Goal: Information Seeking & Learning: Learn about a topic

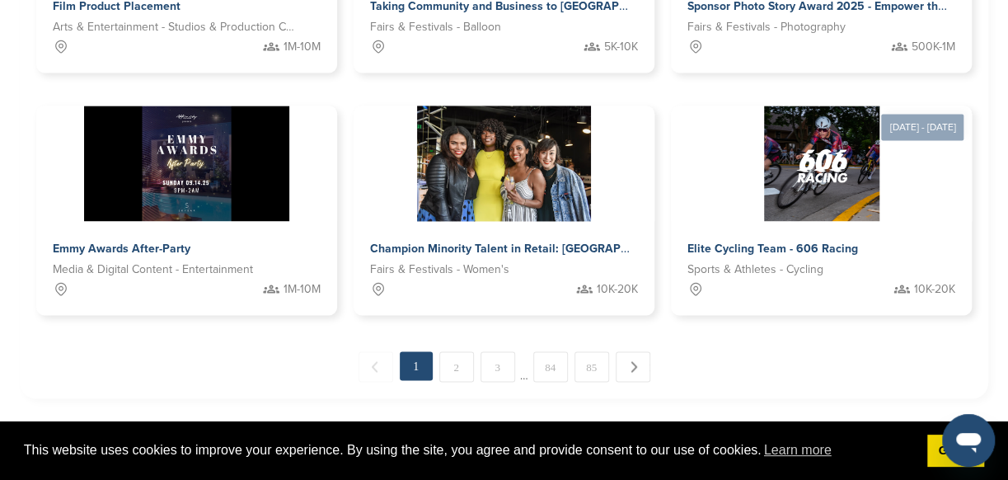
scroll to position [1187, 0]
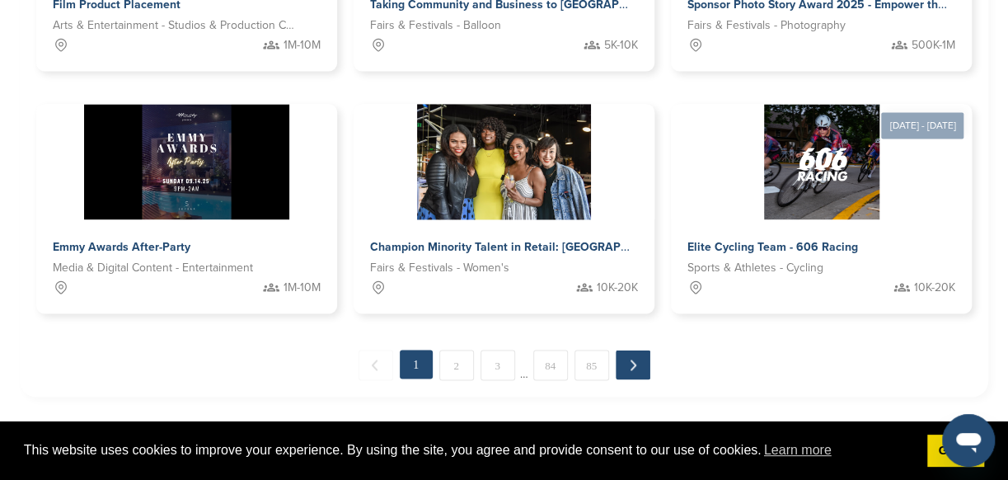
click at [625, 363] on link "Next →" at bounding box center [633, 364] width 35 height 30
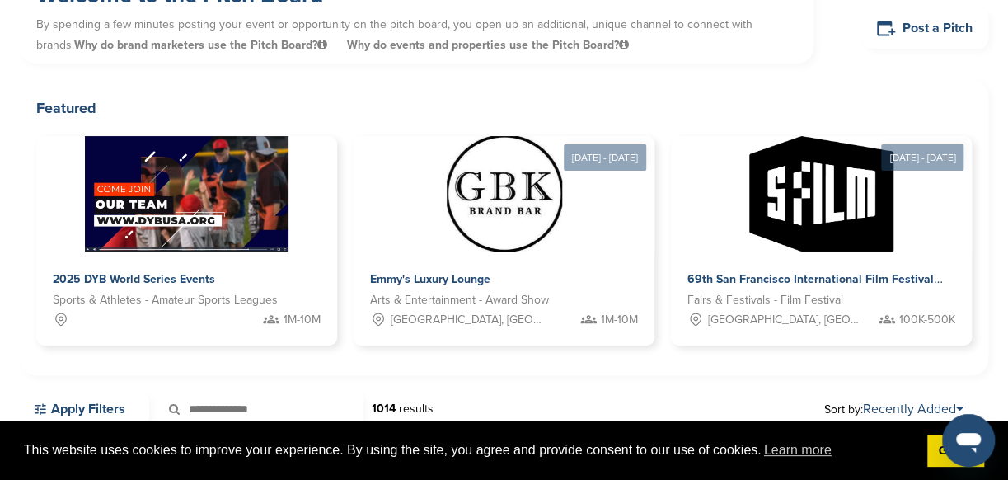
scroll to position [87, 0]
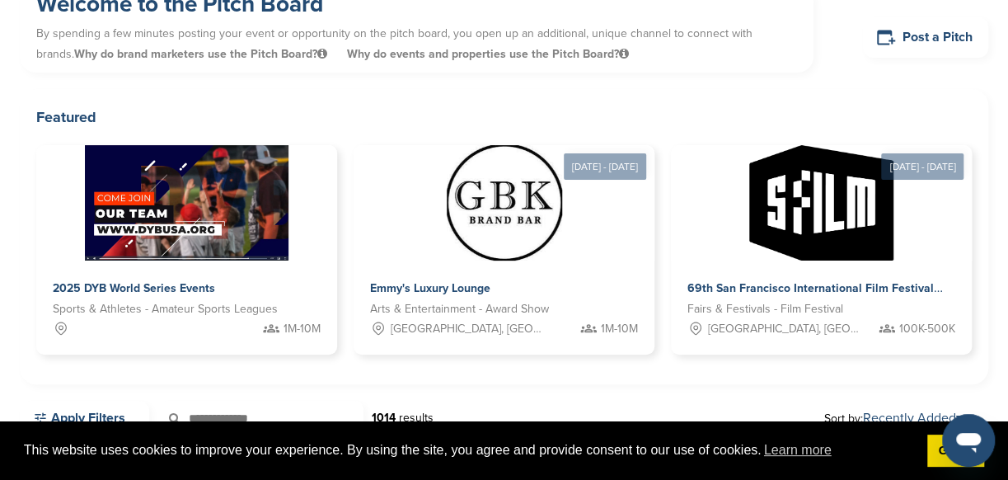
click at [981, 354] on div "Featured 2025 DYB World Series Events Sports & Athletes - Amateur Sports League…" at bounding box center [504, 236] width 968 height 295
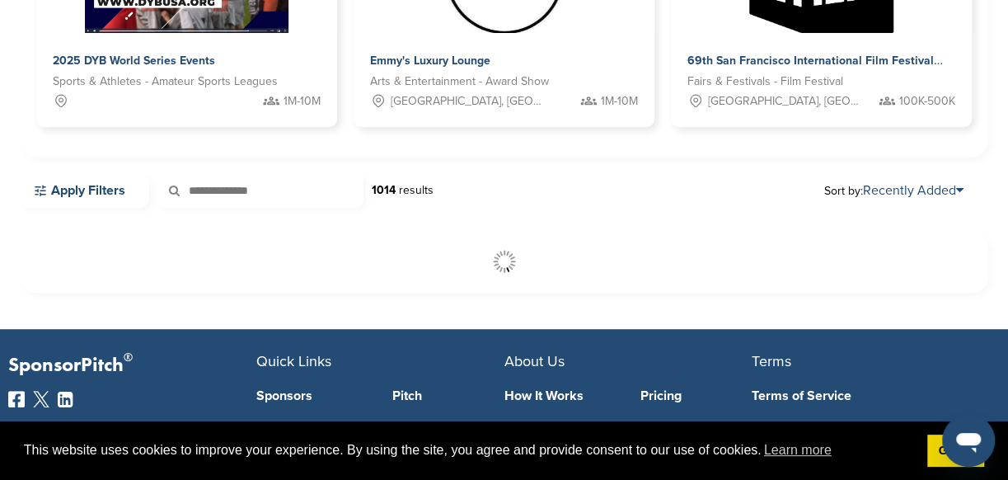
scroll to position [318, 0]
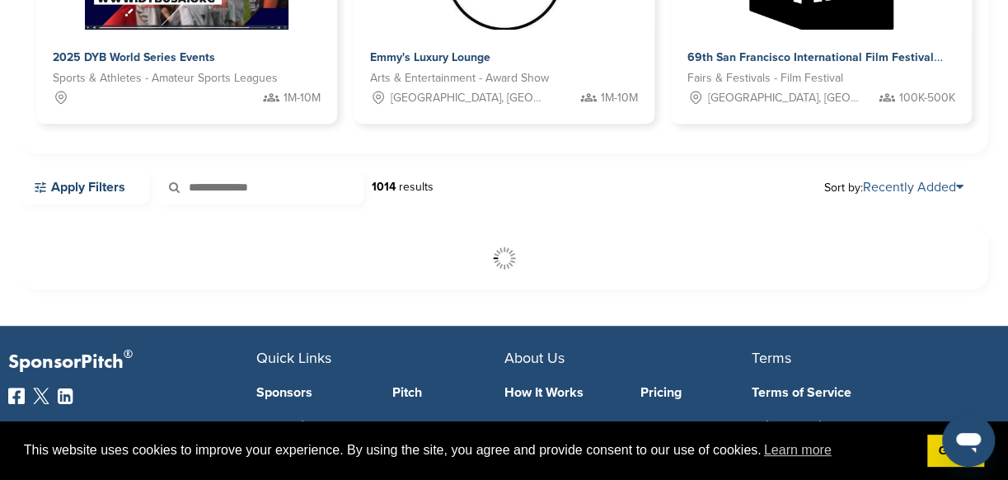
click at [887, 182] on link "Recently Added" at bounding box center [913, 187] width 101 height 16
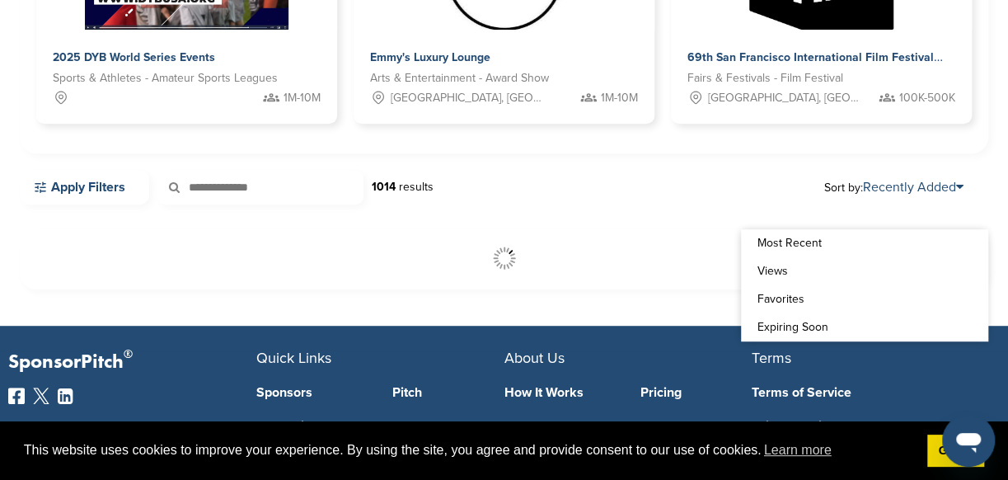
click at [178, 148] on div "Featured 2025 DYB World Series Events Sports & Athletes - Amateur Sports League…" at bounding box center [504, 5] width 968 height 295
click at [73, 194] on link "Apply Filters" at bounding box center [84, 187] width 129 height 35
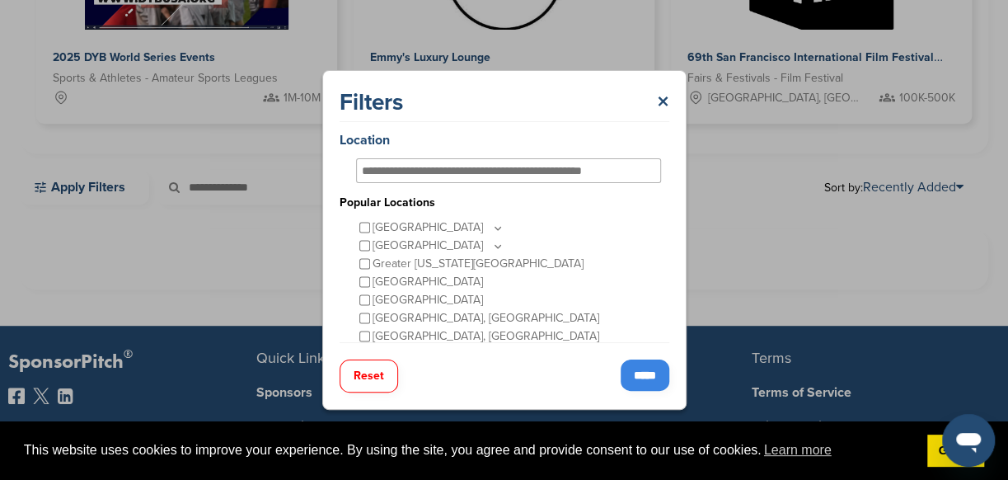
click at [648, 370] on input "*****" at bounding box center [645, 374] width 49 height 31
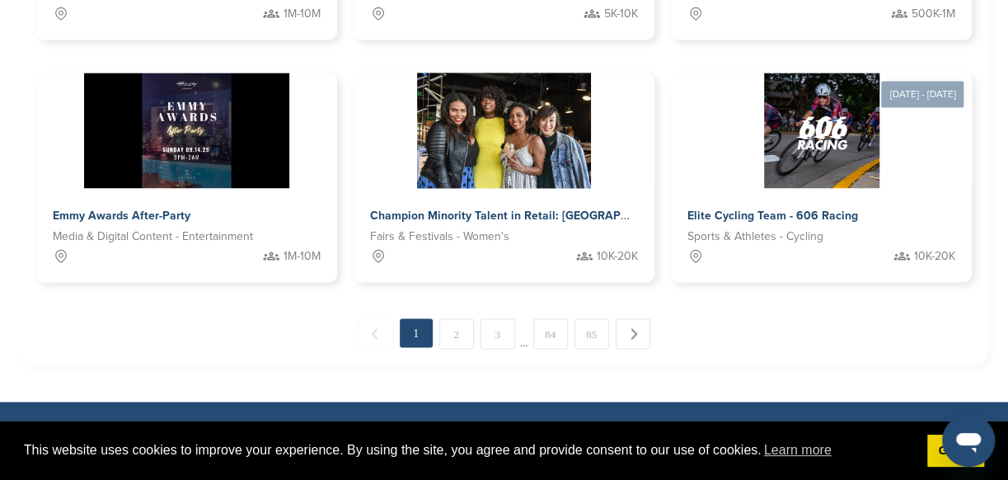
scroll to position [1241, 0]
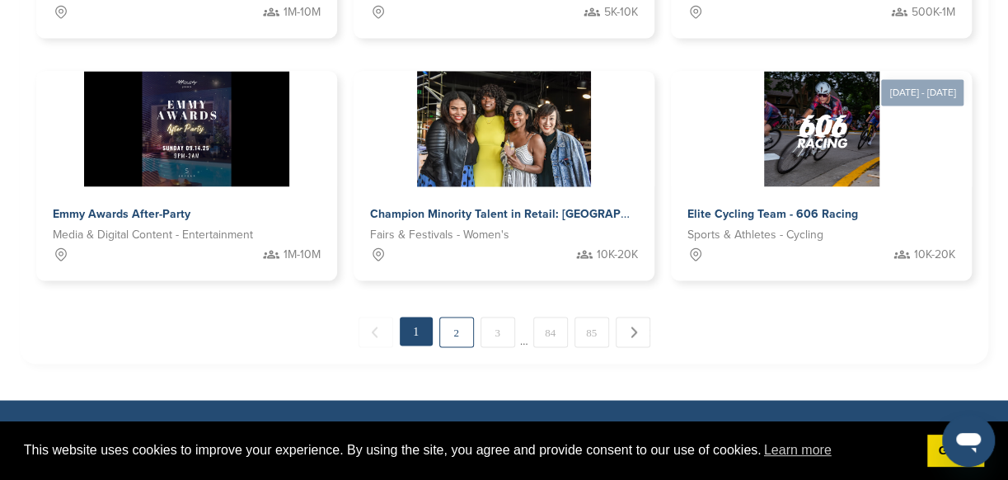
click at [452, 336] on link "2" at bounding box center [456, 331] width 35 height 30
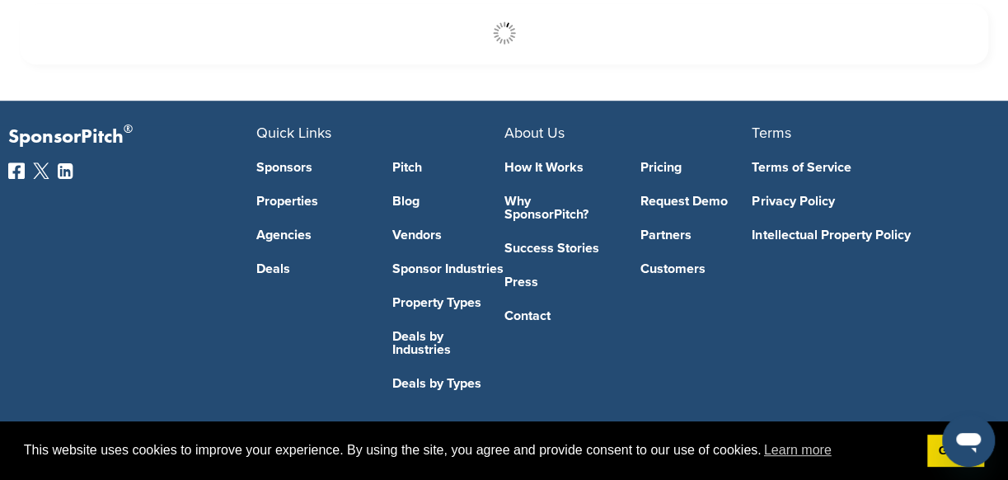
click at [452, 336] on link "Deals by Industries" at bounding box center [447, 343] width 111 height 26
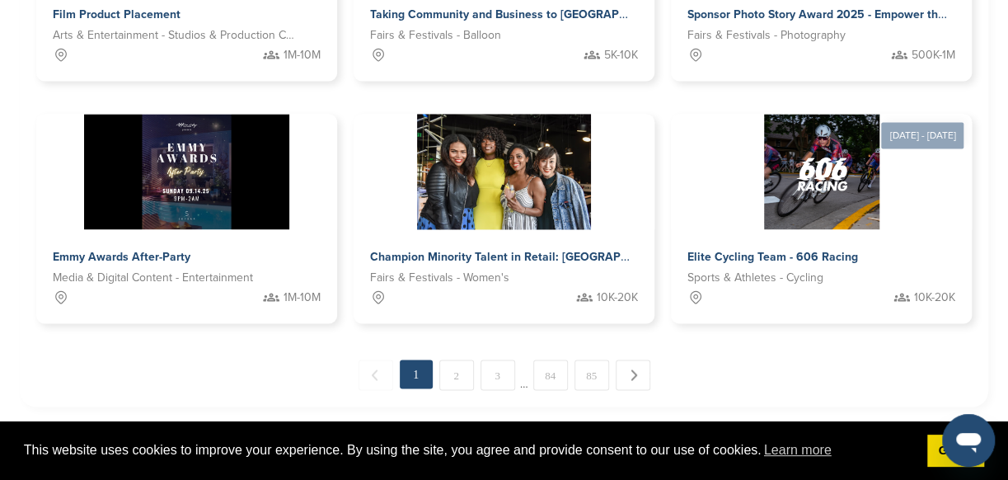
scroll to position [1209, 0]
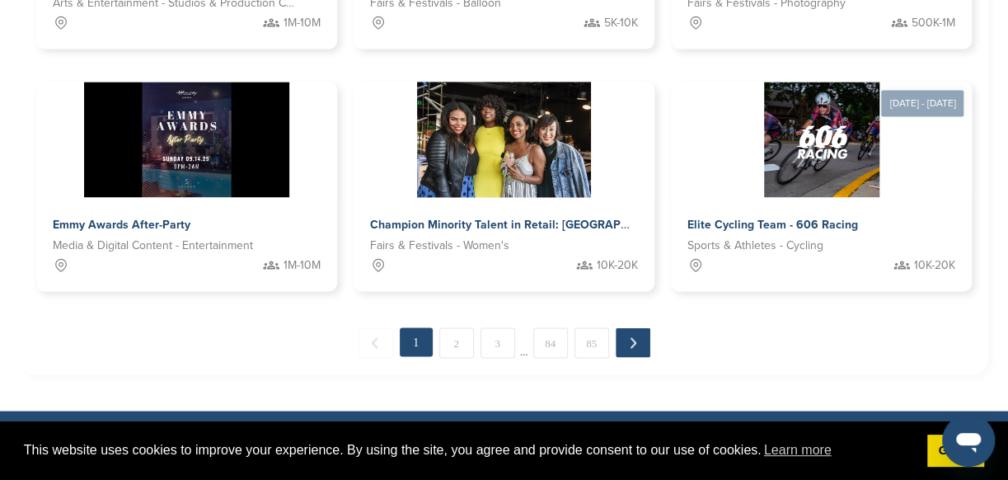
click at [621, 340] on link "Next →" at bounding box center [633, 342] width 35 height 30
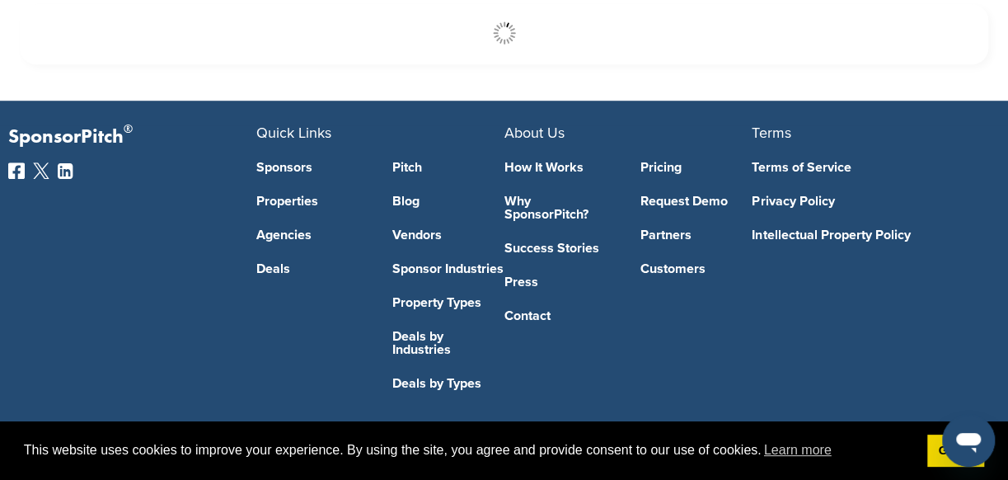
scroll to position [549, 0]
click at [621, 340] on div "About Us How It Works Why SponsorPitch? Success Stories Press Contact Pricing R…" at bounding box center [628, 257] width 248 height 265
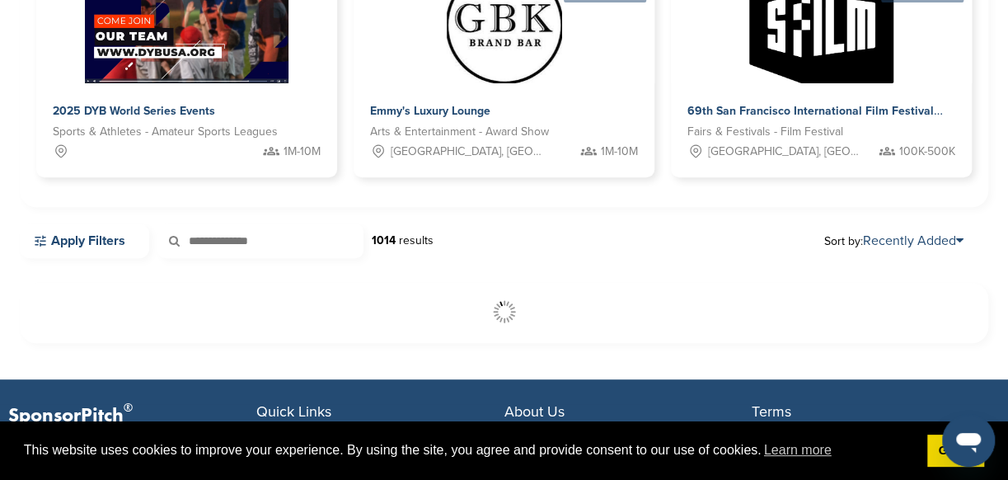
scroll to position [297, 0]
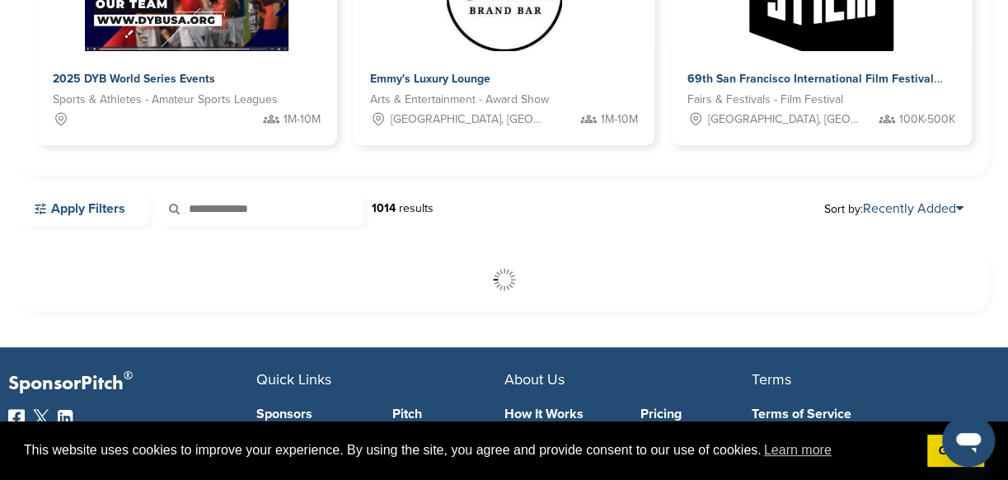
click at [81, 205] on link "Apply Filters" at bounding box center [84, 208] width 129 height 35
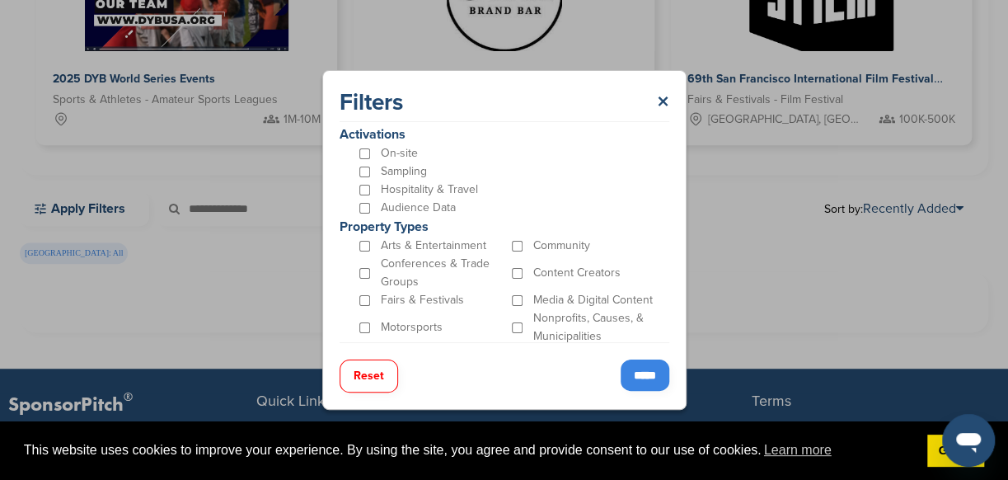
scroll to position [549, 0]
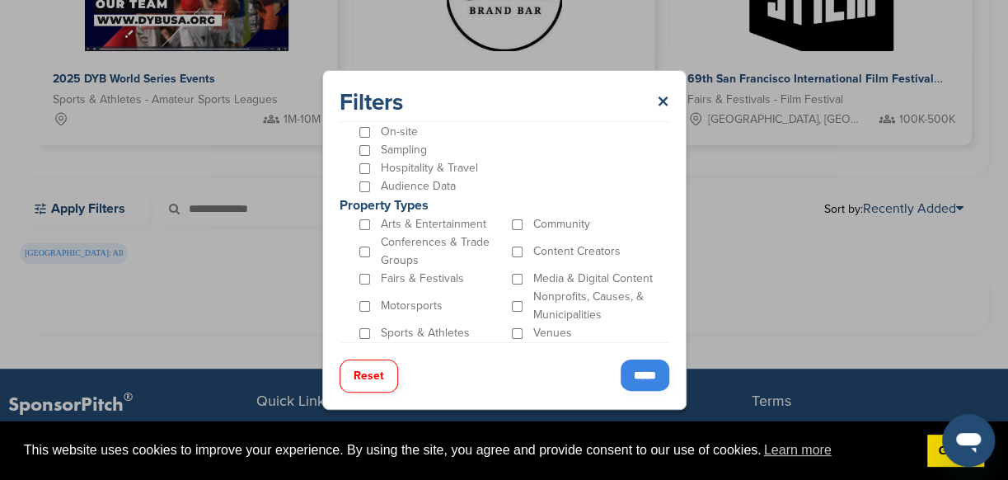
click at [512, 257] on div "Content Creators" at bounding box center [584, 251] width 152 height 36
click at [361, 284] on div "Fairs & Festivals" at bounding box center [432, 278] width 152 height 18
click at [661, 359] on input "*****" at bounding box center [645, 374] width 49 height 31
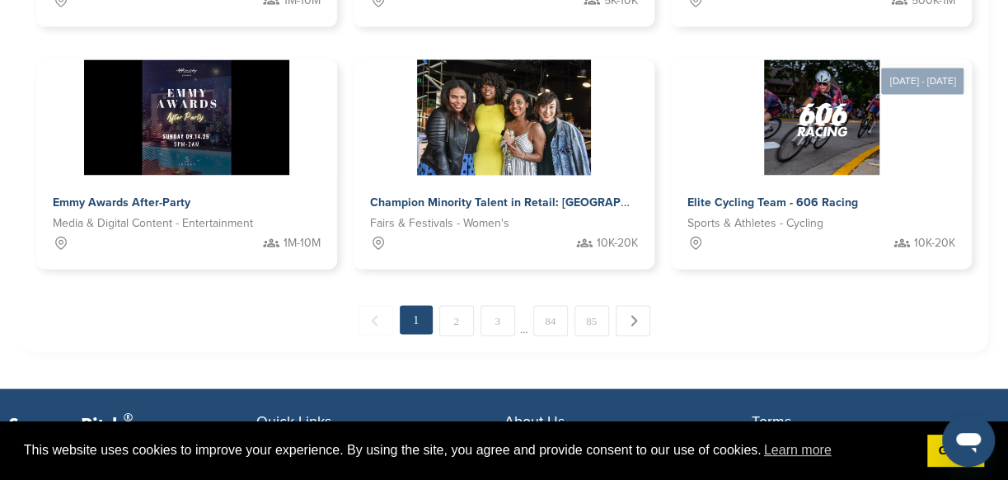
scroll to position [1286, 0]
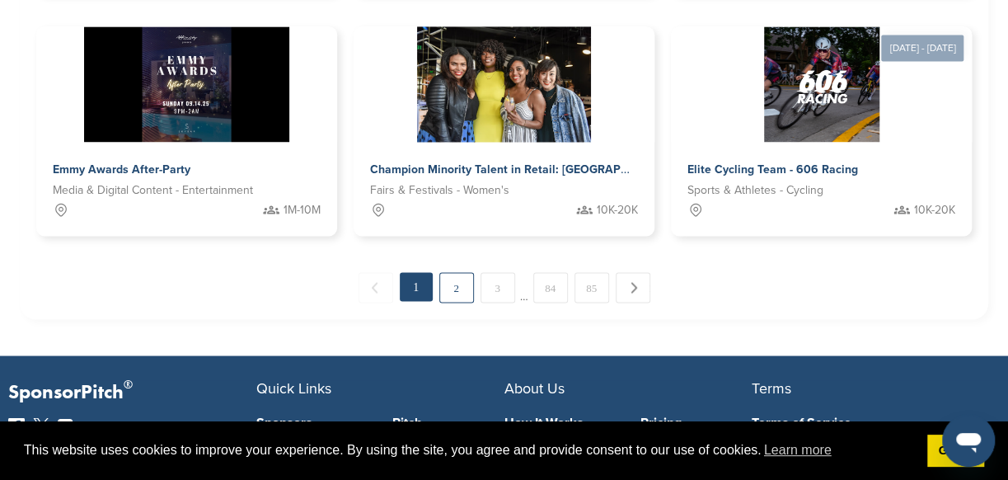
click at [456, 285] on link "2" at bounding box center [456, 287] width 35 height 30
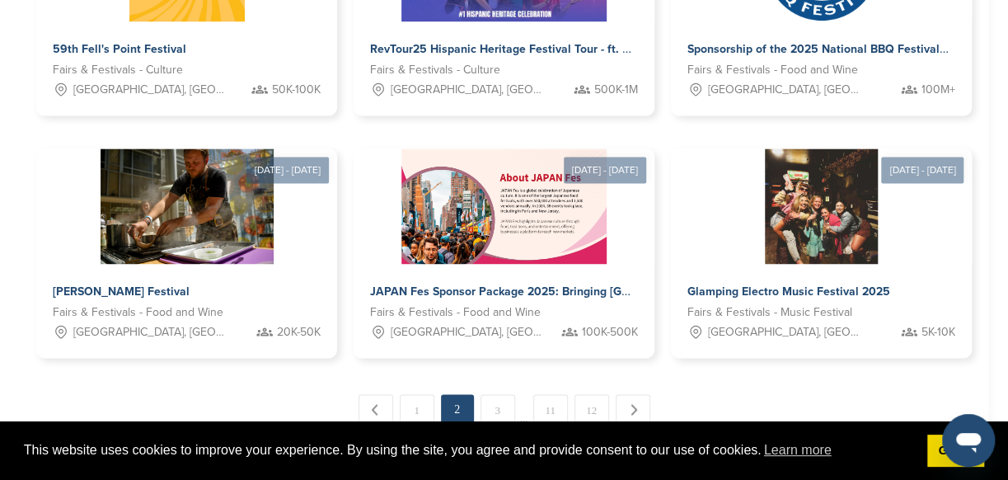
scroll to position [1197, 0]
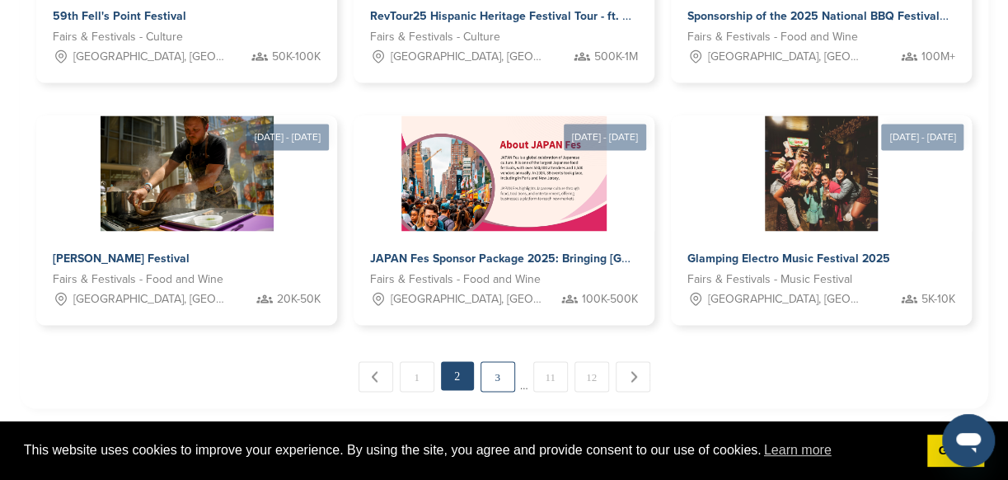
click at [486, 375] on link "3" at bounding box center [497, 376] width 35 height 30
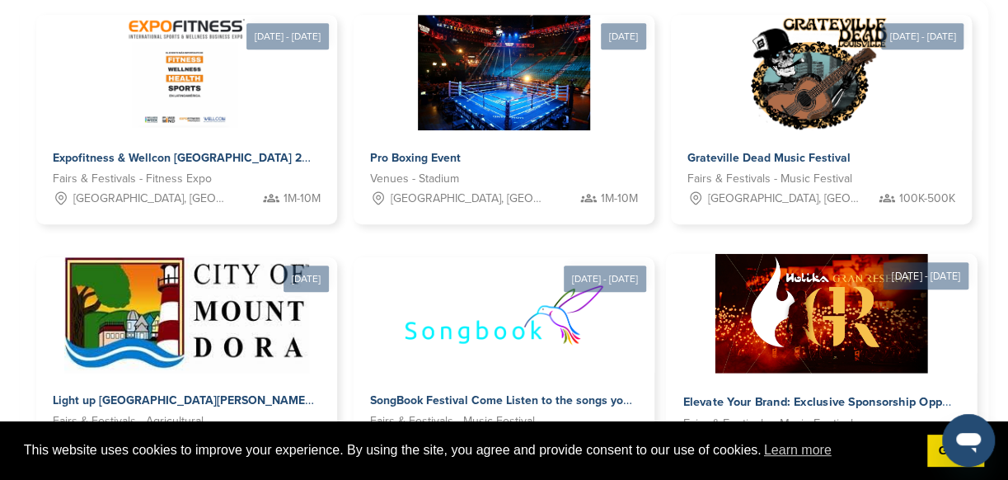
click at [930, 333] on div at bounding box center [821, 313] width 311 height 119
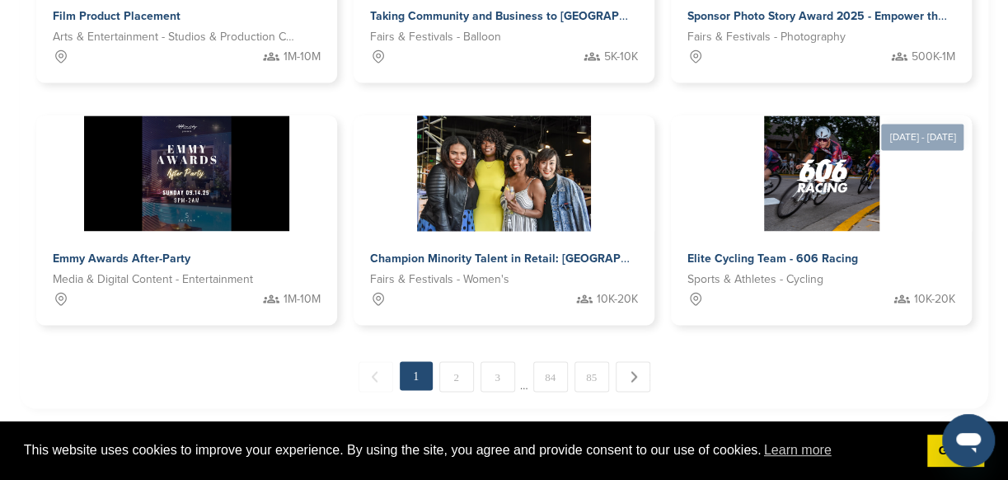
scroll to position [1208, 0]
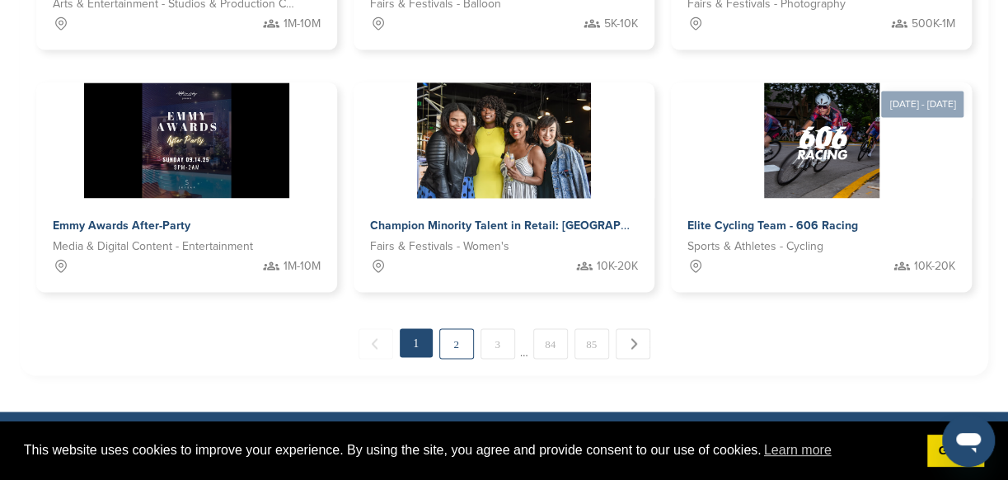
click at [456, 339] on link "2" at bounding box center [456, 343] width 35 height 30
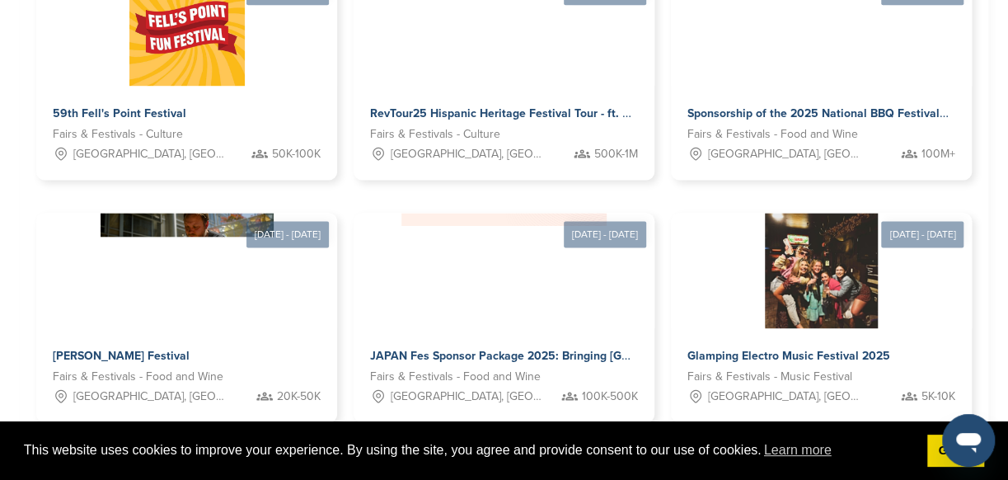
scroll to position [1076, 0]
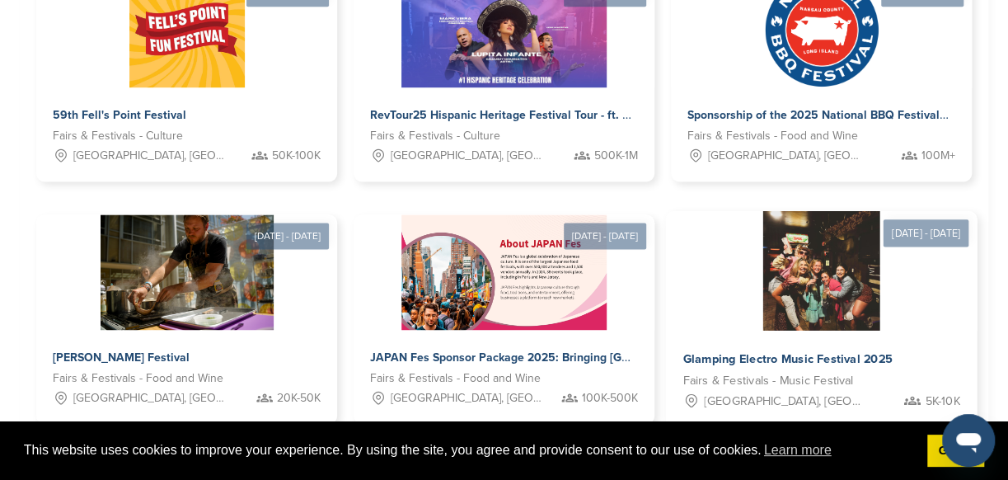
click at [857, 246] on img at bounding box center [821, 270] width 117 height 119
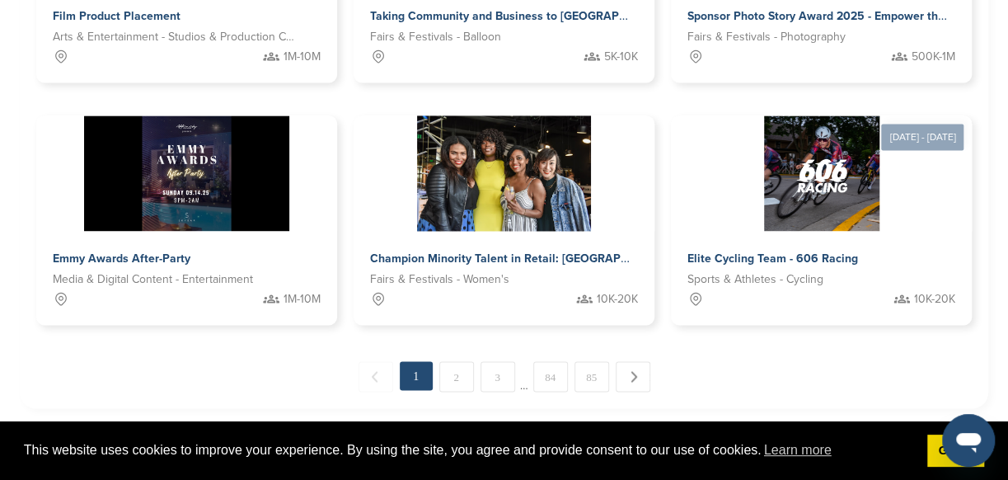
scroll to position [1208, 0]
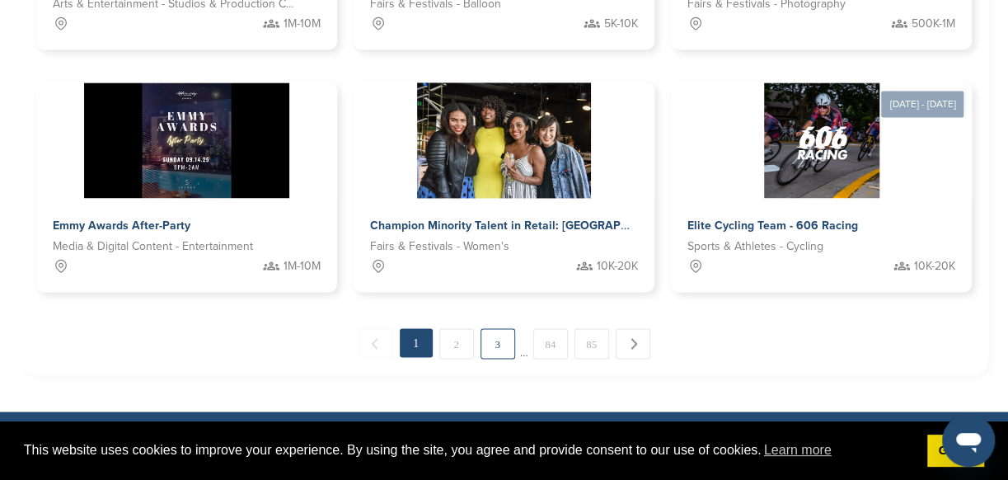
click at [499, 355] on link "3" at bounding box center [497, 343] width 35 height 30
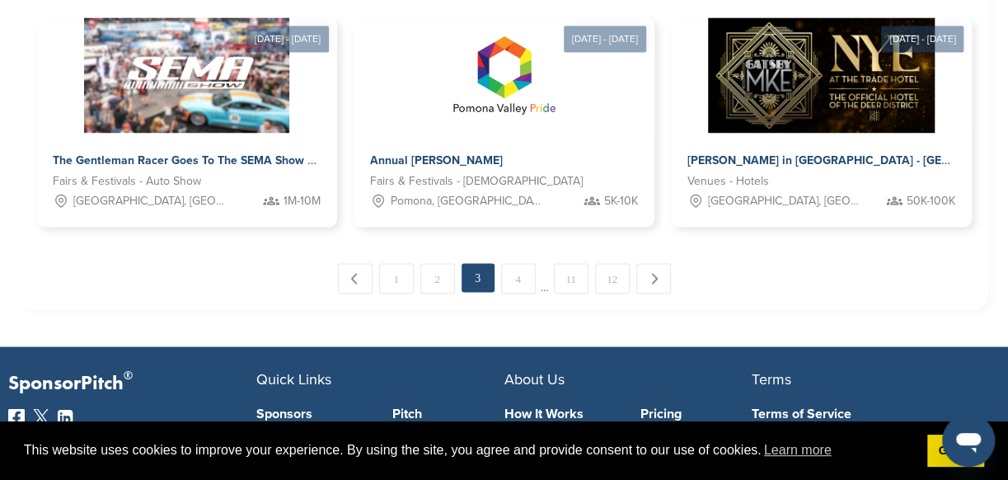
scroll to position [1274, 0]
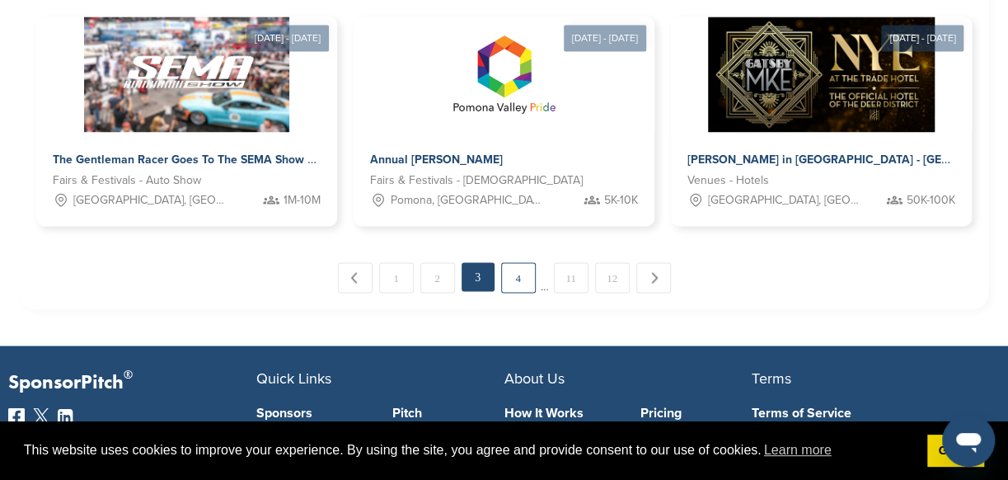
click at [519, 271] on link "4" at bounding box center [518, 277] width 35 height 30
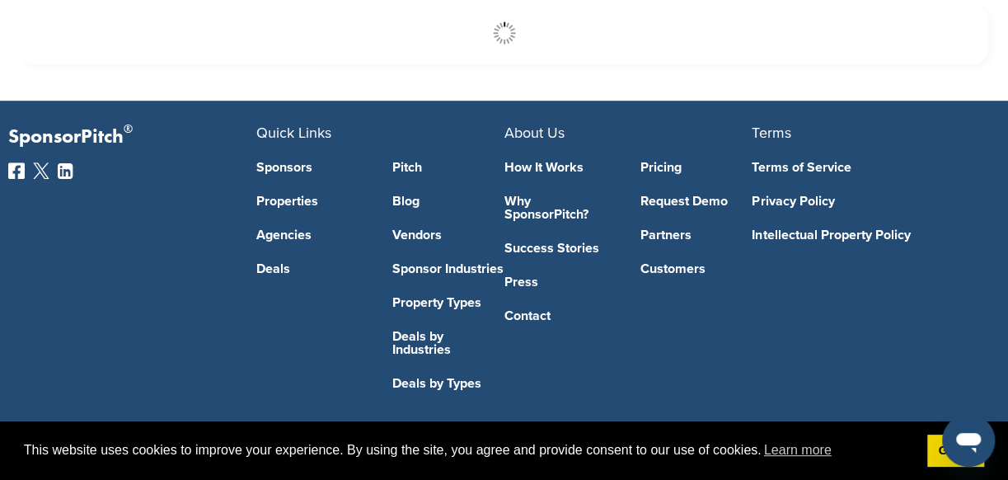
scroll to position [549, 0]
